Goal: Information Seeking & Learning: Learn about a topic

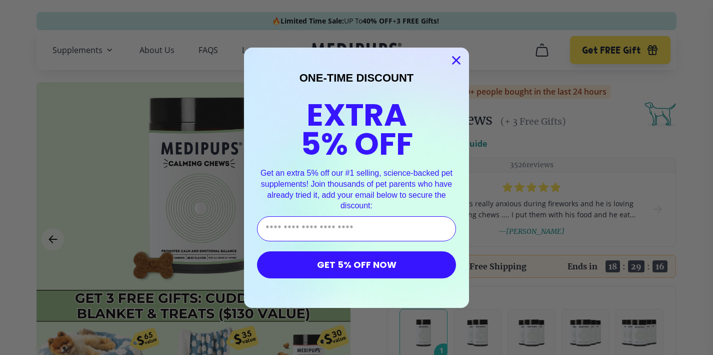
click at [457, 54] on circle "Close dialog" at bounding box center [456, 60] width 17 height 17
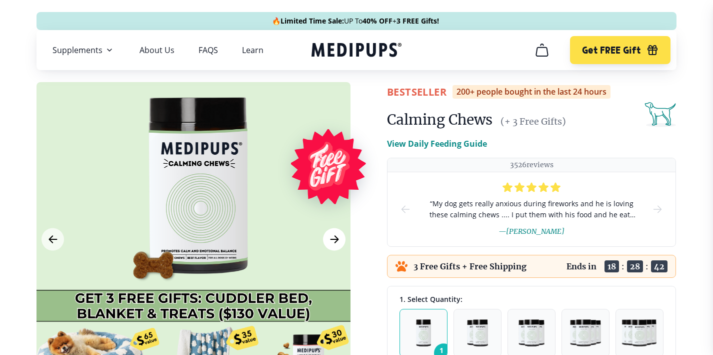
click at [335, 240] on icon "Next Image" at bounding box center [335, 239] width 12 height 13
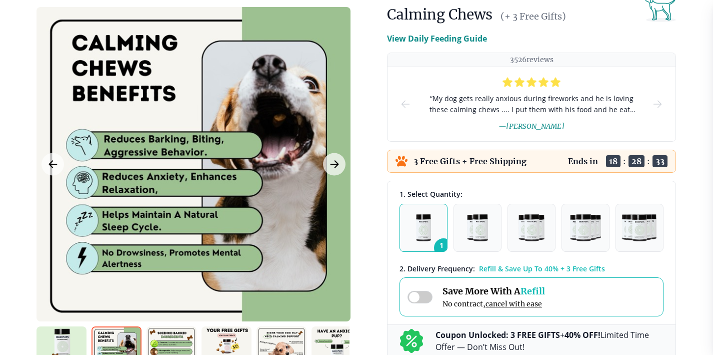
scroll to position [108, 0]
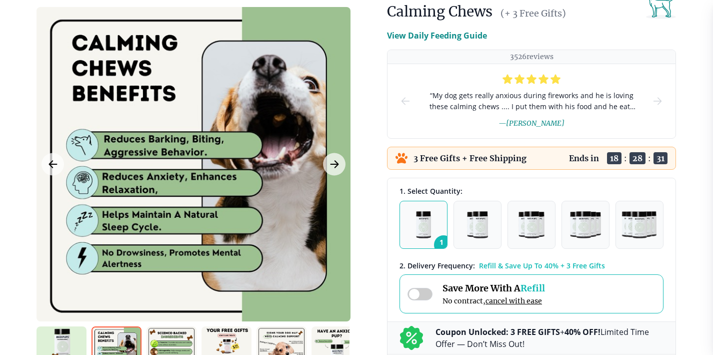
click at [421, 234] on img "button" at bounding box center [424, 224] width 16 height 27
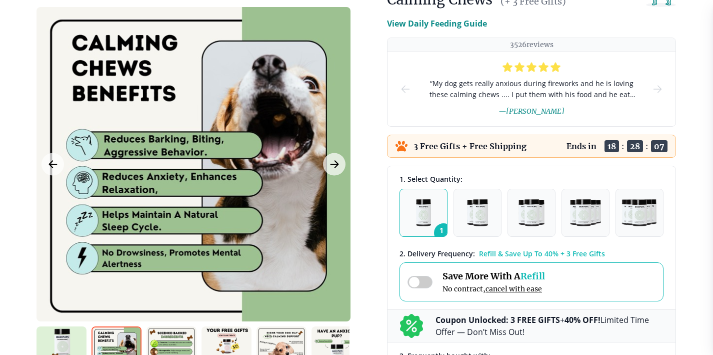
scroll to position [124, 0]
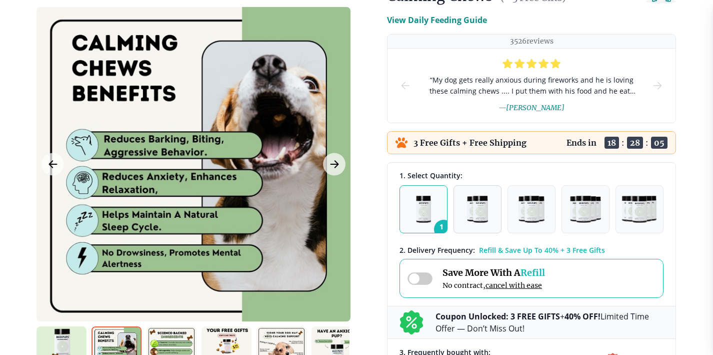
click at [484, 212] on img "button" at bounding box center [477, 209] width 21 height 27
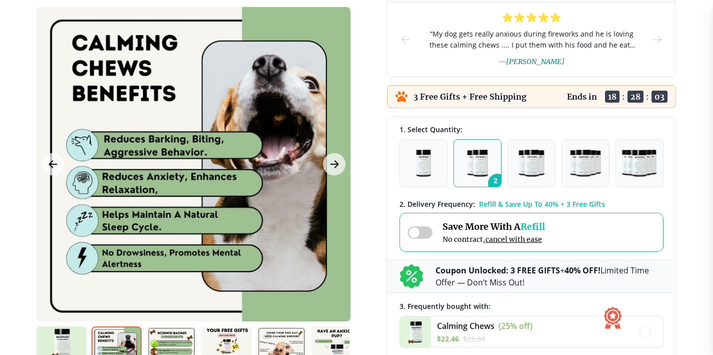
scroll to position [172, 0]
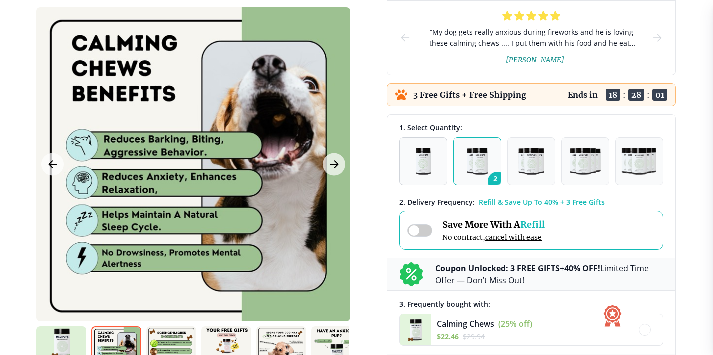
click at [418, 157] on img "button" at bounding box center [424, 161] width 16 height 27
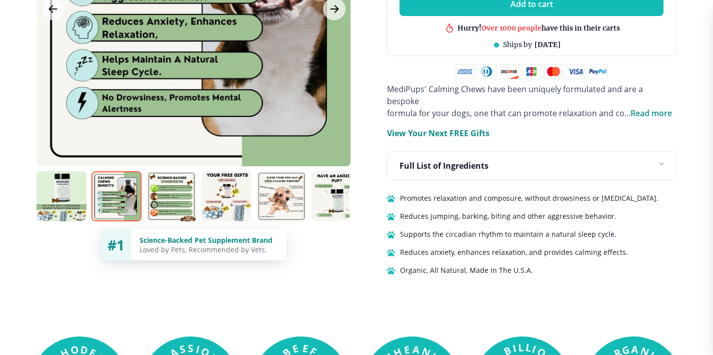
scroll to position [643, 0]
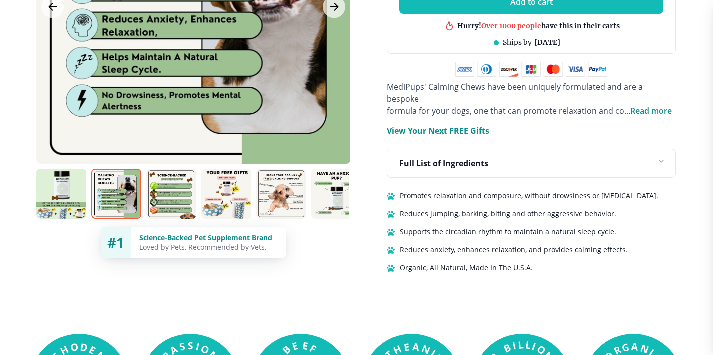
click at [58, 174] on img at bounding box center [62, 194] width 50 height 50
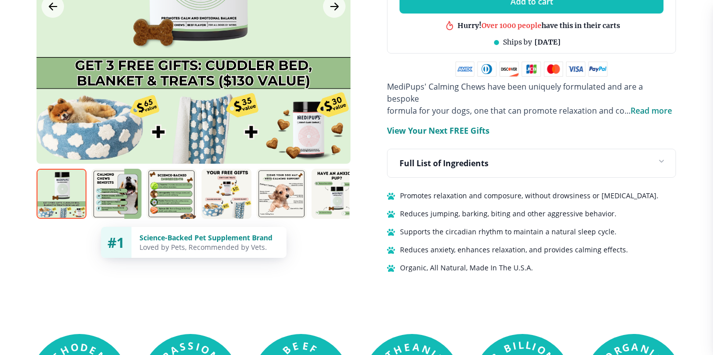
click at [64, 175] on img at bounding box center [62, 194] width 50 height 50
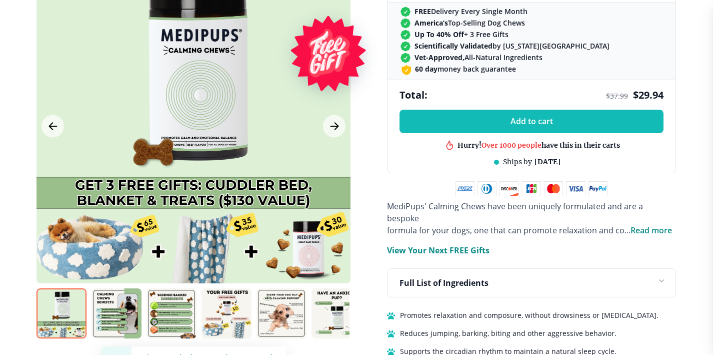
scroll to position [525, 0]
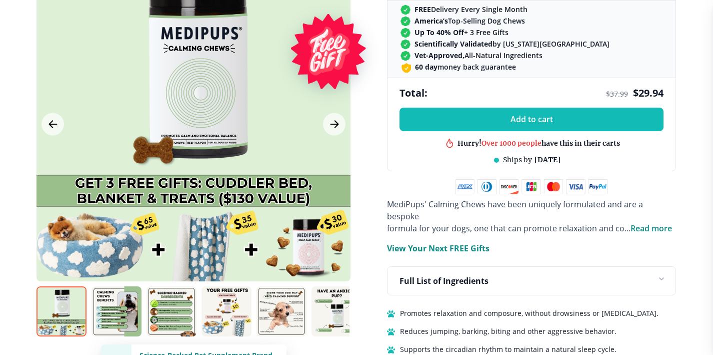
click at [124, 298] on img at bounding box center [117, 311] width 50 height 50
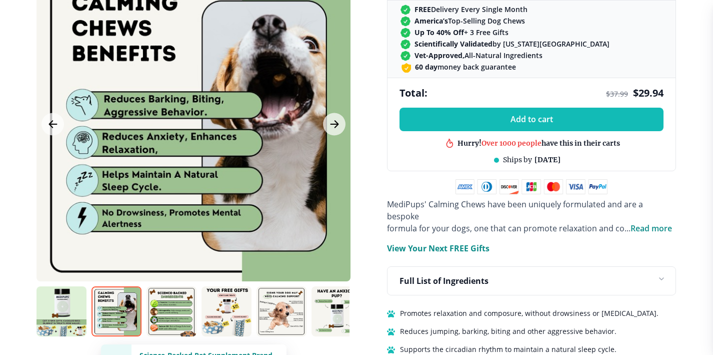
click at [169, 293] on img at bounding box center [172, 311] width 50 height 50
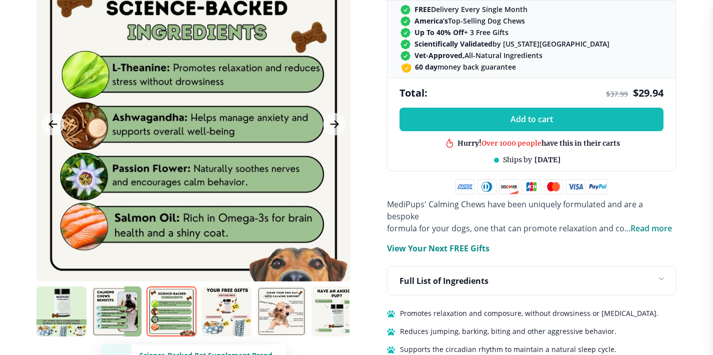
click at [227, 295] on img at bounding box center [227, 311] width 50 height 50
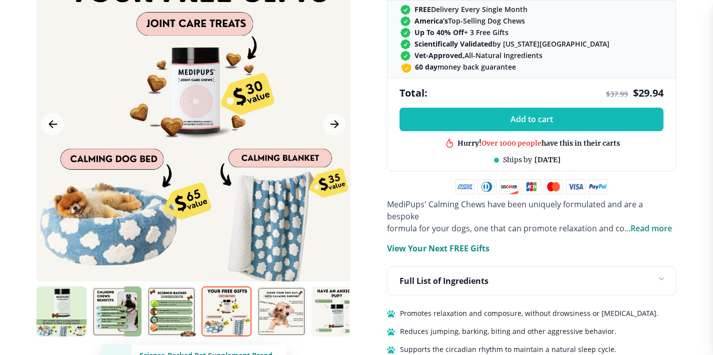
click at [178, 301] on img at bounding box center [172, 311] width 50 height 50
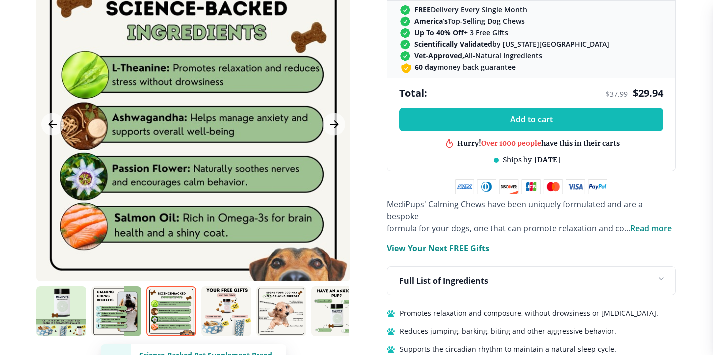
click at [218, 306] on img at bounding box center [227, 311] width 50 height 50
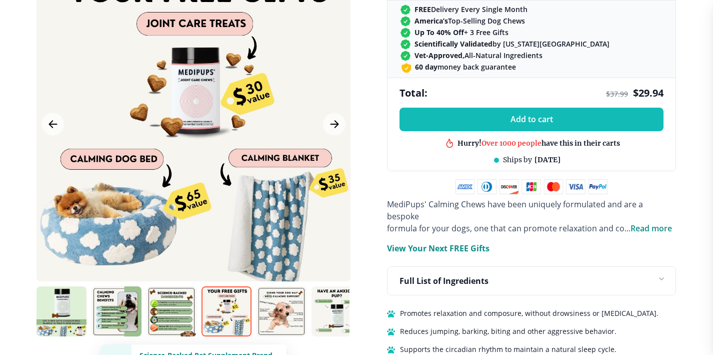
click at [282, 302] on img at bounding box center [282, 311] width 50 height 50
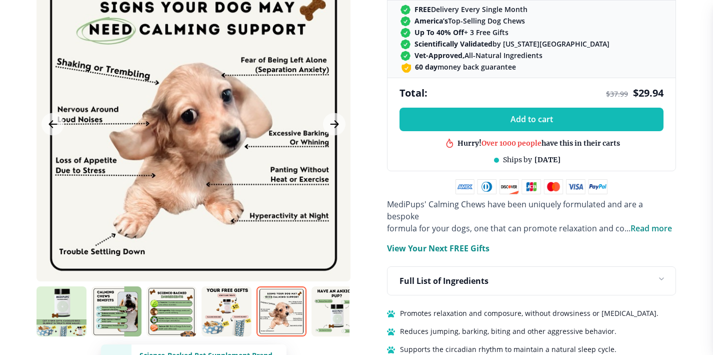
click at [343, 297] on img at bounding box center [337, 311] width 50 height 50
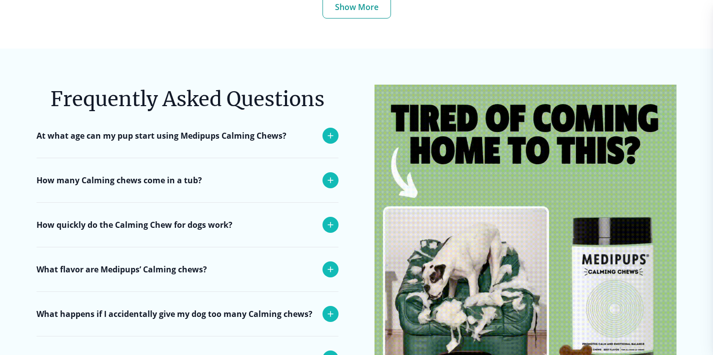
scroll to position [3849, 0]
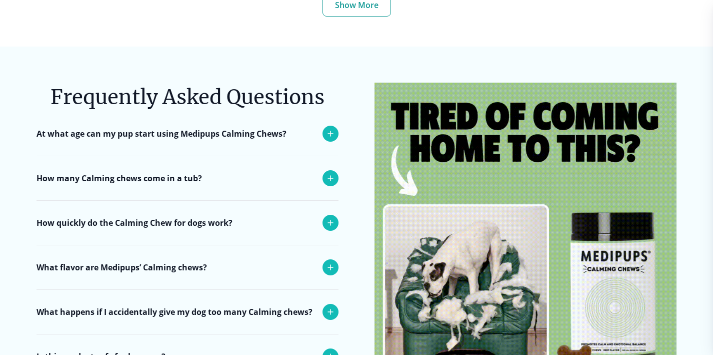
click at [250, 166] on div "How many Calming chews come in a tub?" at bounding box center [188, 178] width 302 height 44
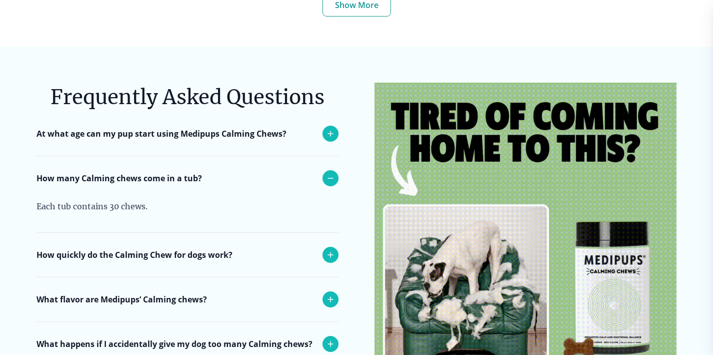
click at [292, 244] on div "How quickly do the Calming Chew for dogs work?" at bounding box center [188, 255] width 302 height 44
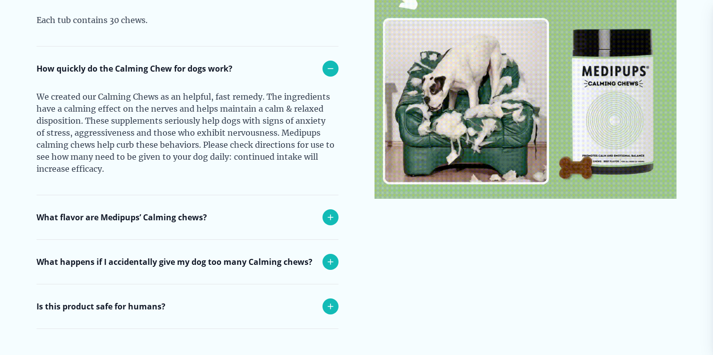
scroll to position [4036, 0]
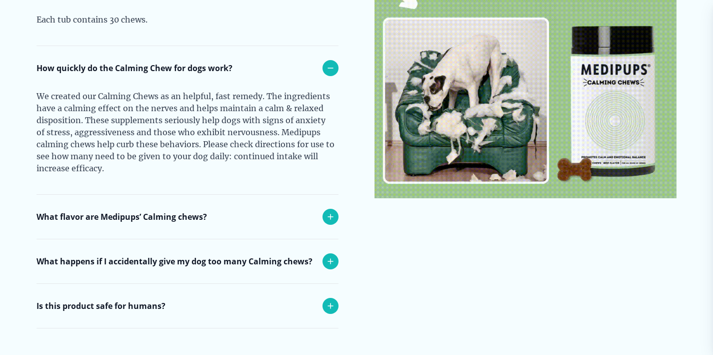
click at [276, 197] on div "What flavor are Medipups’ Calming chews?" at bounding box center [188, 217] width 302 height 44
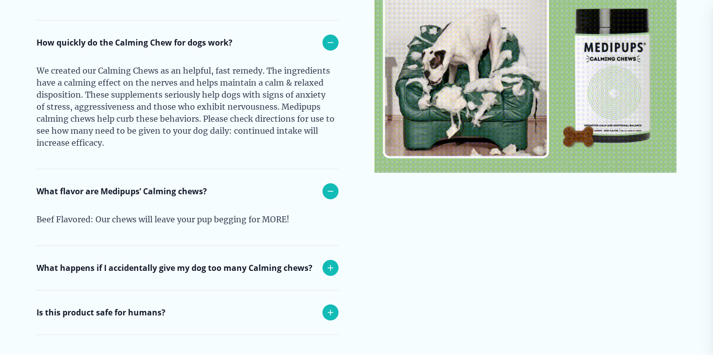
scroll to position [4074, 0]
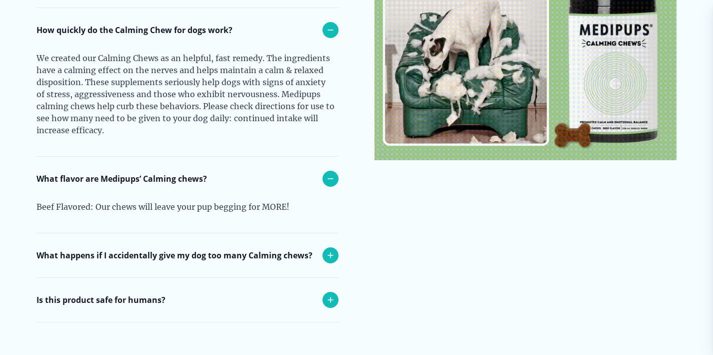
click at [330, 249] on icon at bounding box center [331, 255] width 12 height 12
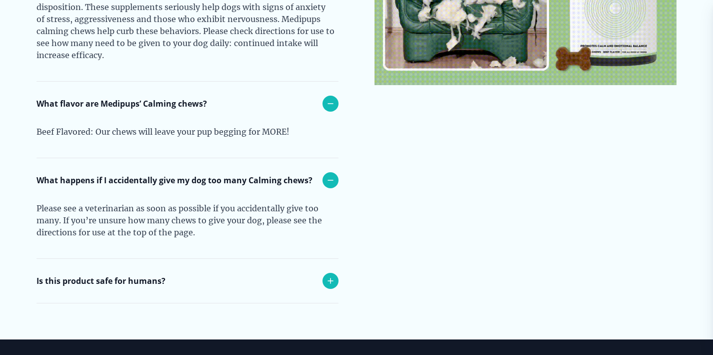
scroll to position [4150, 0]
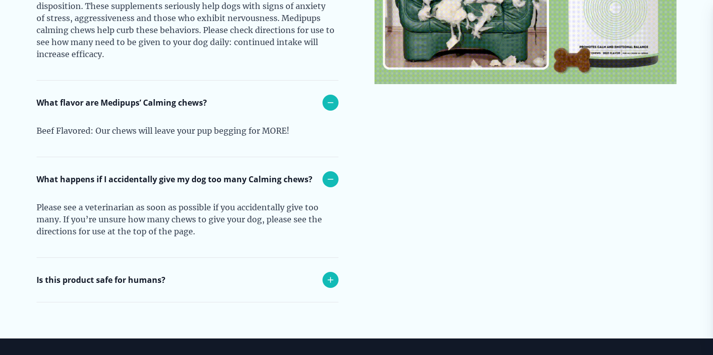
click at [309, 265] on div "Is this product safe for humans?" at bounding box center [188, 280] width 302 height 44
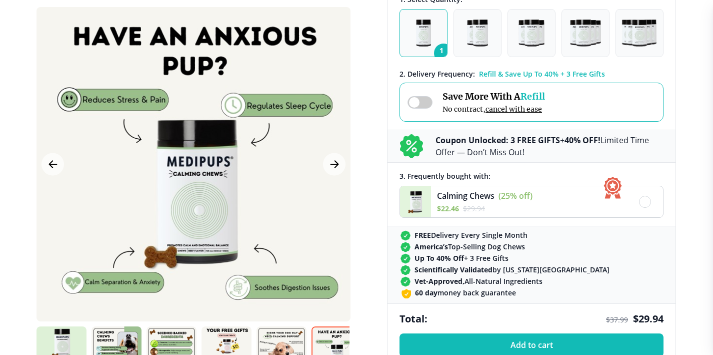
scroll to position [306, 0]
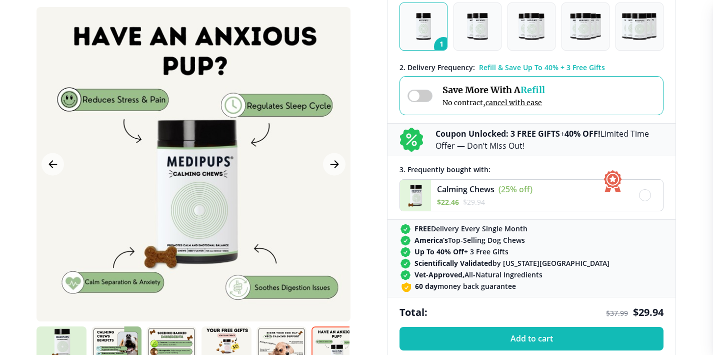
click at [474, 186] on span "Calming Chews" at bounding box center [466, 189] width 58 height 11
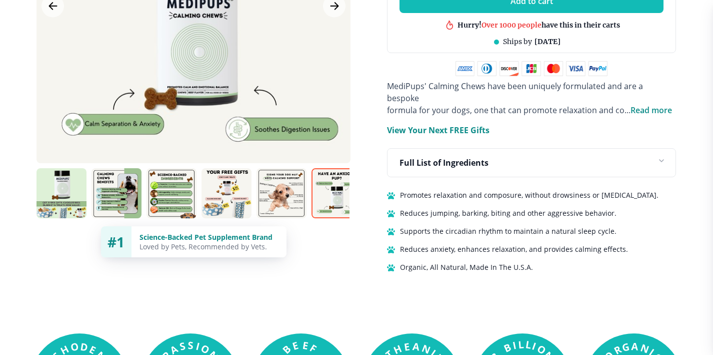
scroll to position [651, 0]
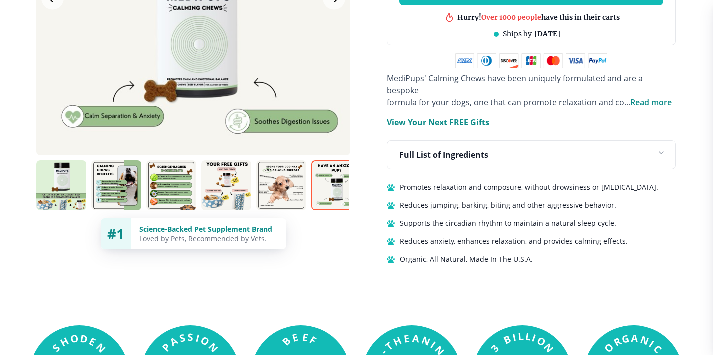
click at [466, 116] on p "View Your Next FREE Gifts" at bounding box center [438, 122] width 103 height 12
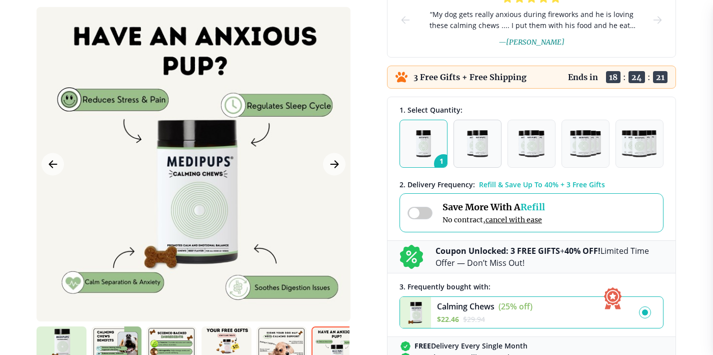
scroll to position [174, 0]
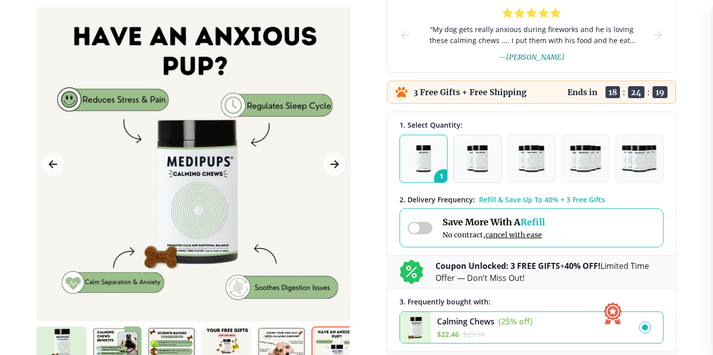
click at [485, 162] on img "button" at bounding box center [477, 158] width 21 height 27
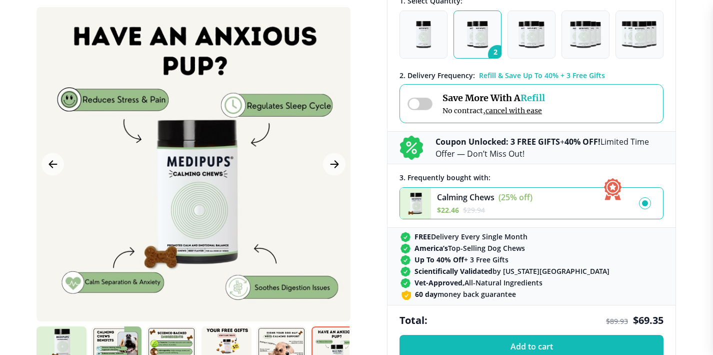
scroll to position [300, 0]
